Goal: Task Accomplishment & Management: Use online tool/utility

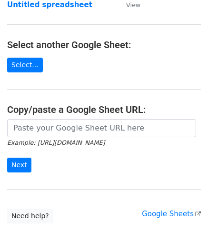
scroll to position [95, 0]
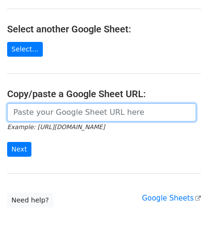
click at [54, 115] on input "url" at bounding box center [101, 113] width 189 height 18
paste input "https://docs.google.com/spreadsheets/d/1cDFbhu_YHOVfhqZK8uDWEMjOcmH1ypELoDBwnNt…"
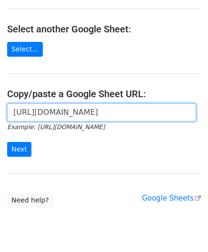
scroll to position [0, 223]
type input "https://docs.google.com/spreadsheets/d/1cDFbhu_YHOVfhqZK8uDWEMjOcmH1ypELoDBwnNt…"
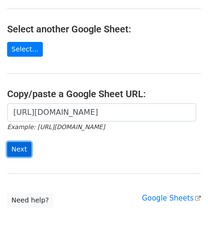
click at [21, 151] on input "Next" at bounding box center [19, 149] width 24 height 15
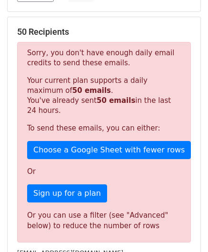
scroll to position [285, 0]
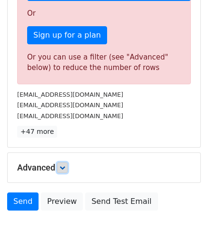
click at [63, 163] on link at bounding box center [62, 168] width 10 height 10
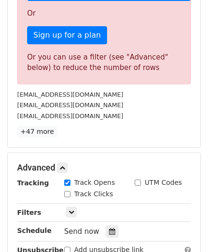
drag, startPoint x: 108, startPoint y: 225, endPoint x: 111, endPoint y: 202, distance: 23.1
click at [108, 226] on div at bounding box center [112, 232] width 13 height 12
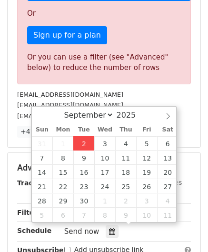
type input "[DATE] 12:00"
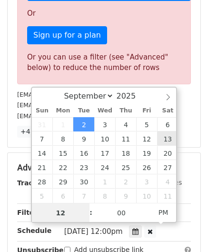
paste input "4"
type input "4"
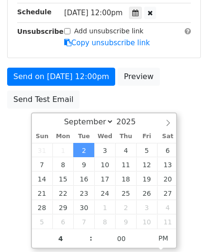
type input "[DATE] 16:00"
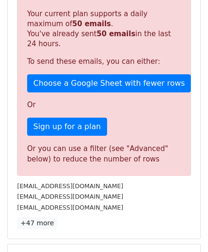
scroll to position [437, 0]
